Goal: Check status

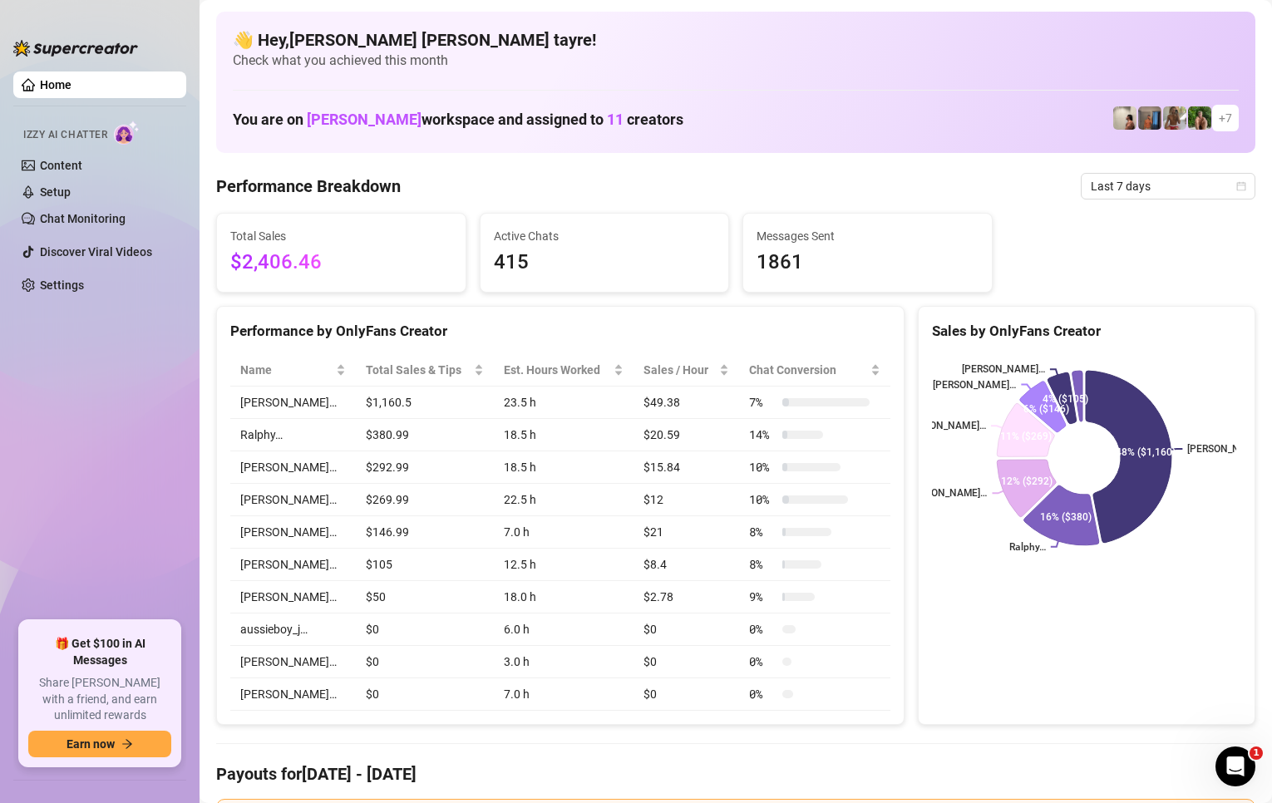
click at [1127, 183] on span "Last 7 days" at bounding box center [1168, 186] width 155 height 25
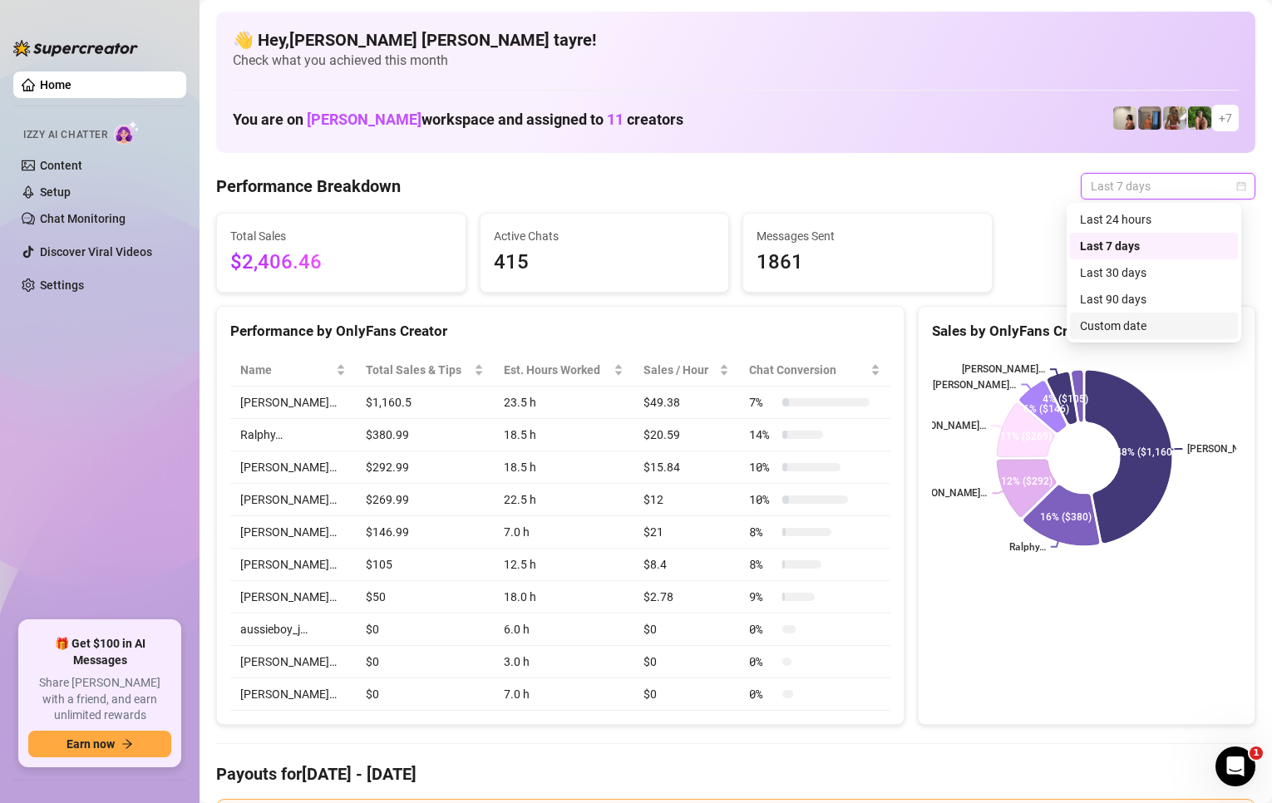
click at [1105, 324] on div "Custom date" at bounding box center [1154, 326] width 148 height 18
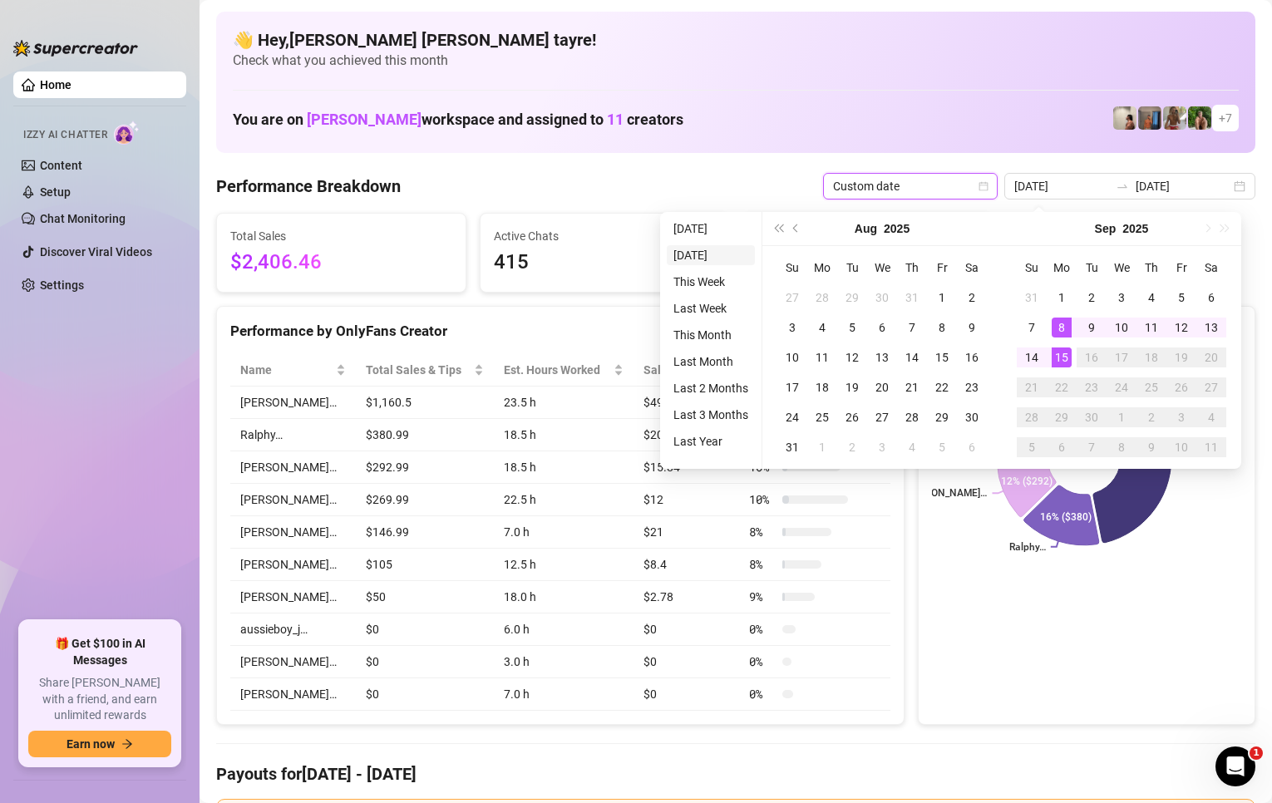
type input "[DATE]"
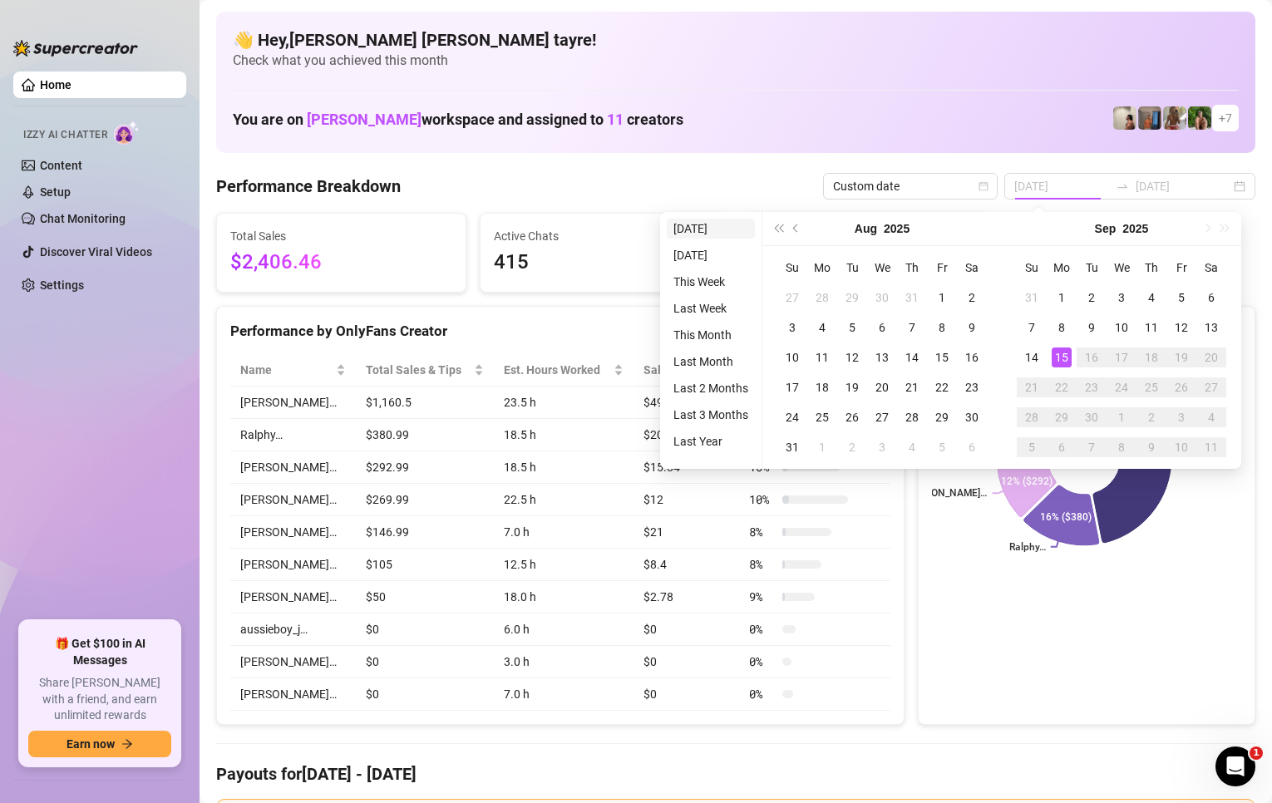
click at [696, 226] on li "[DATE]" at bounding box center [711, 229] width 88 height 20
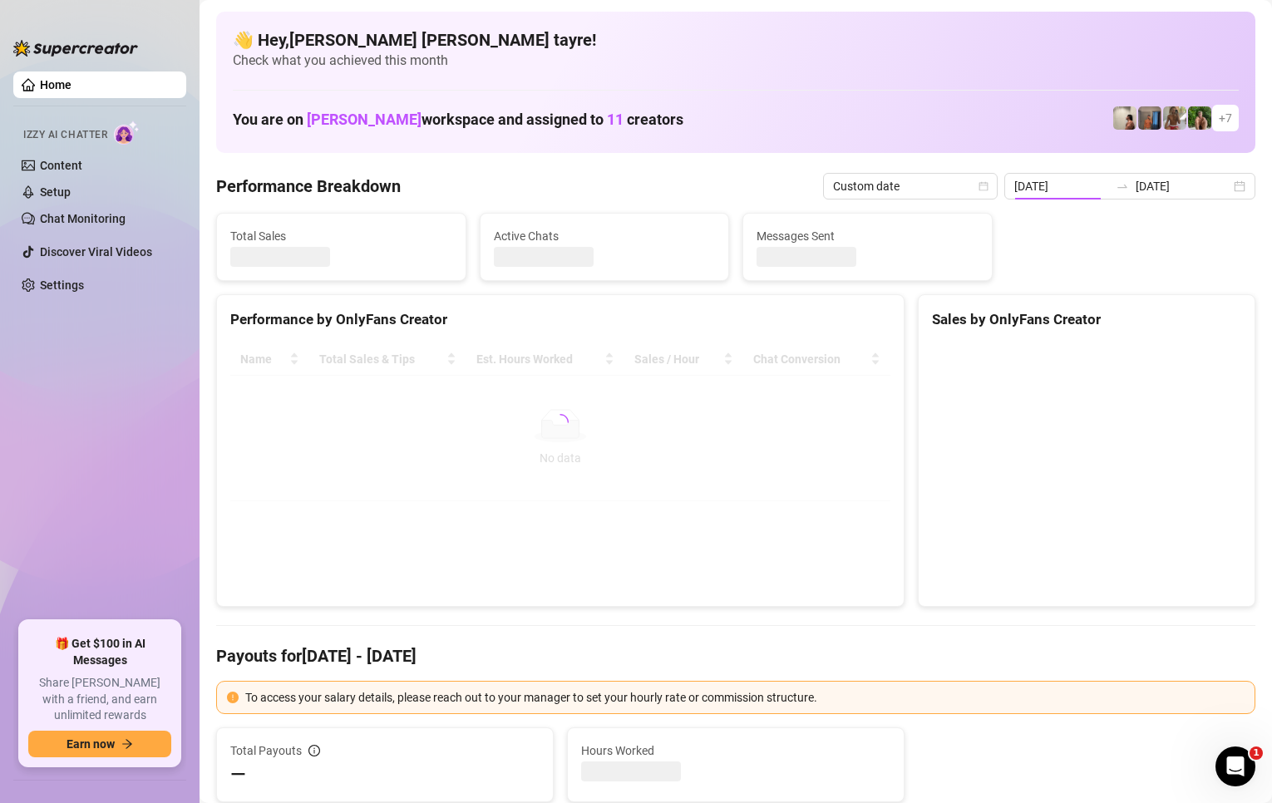
type input "[DATE]"
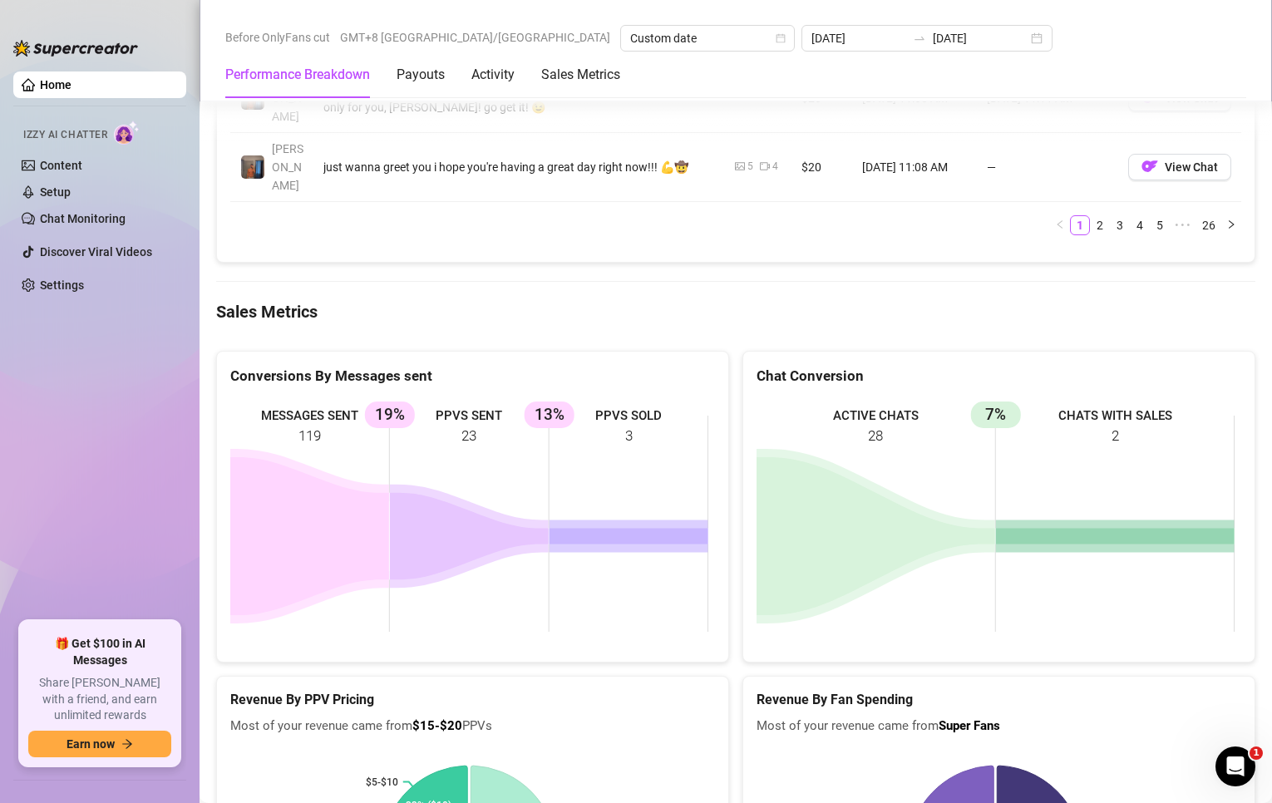
scroll to position [2078, 0]
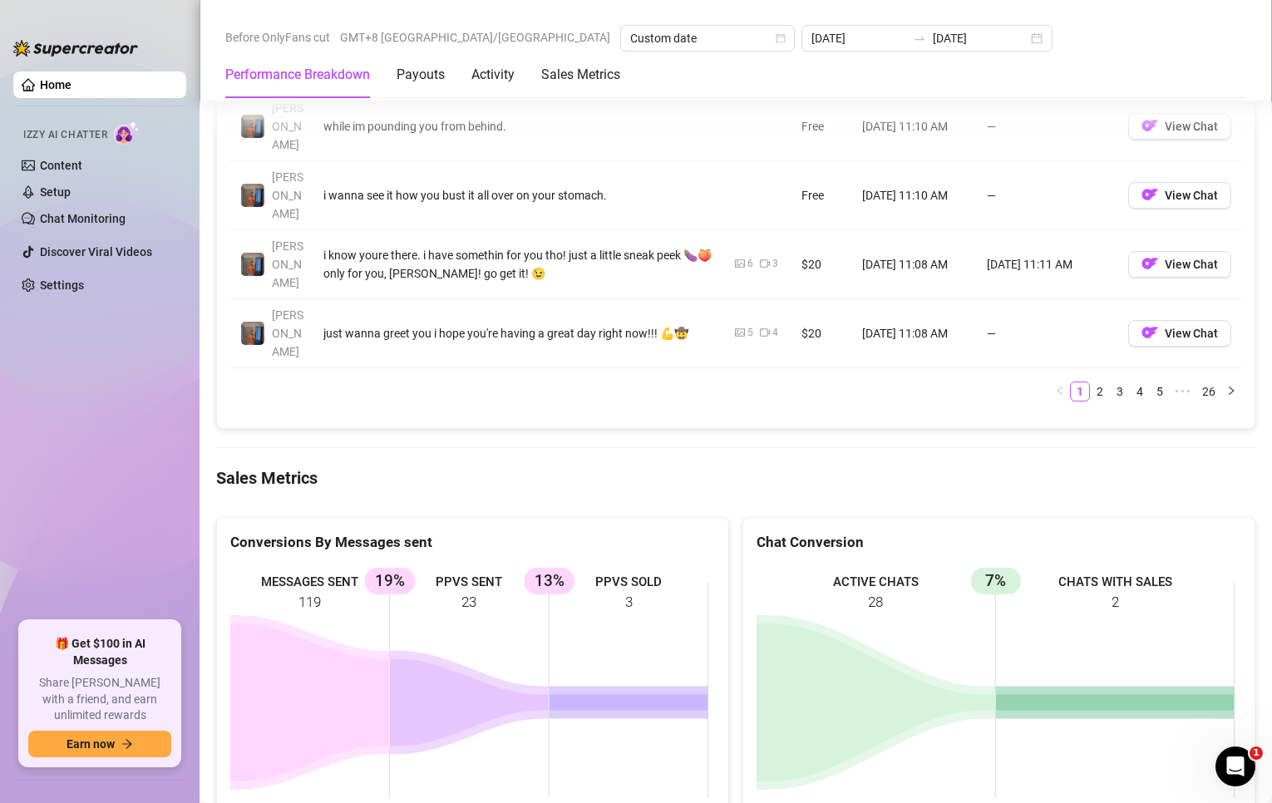
drag, startPoint x: 426, startPoint y: 465, endPoint x: 367, endPoint y: 468, distance: 58.3
click at [426, 565] on rect at bounding box center [469, 689] width 478 height 249
